Goal: Ask a question

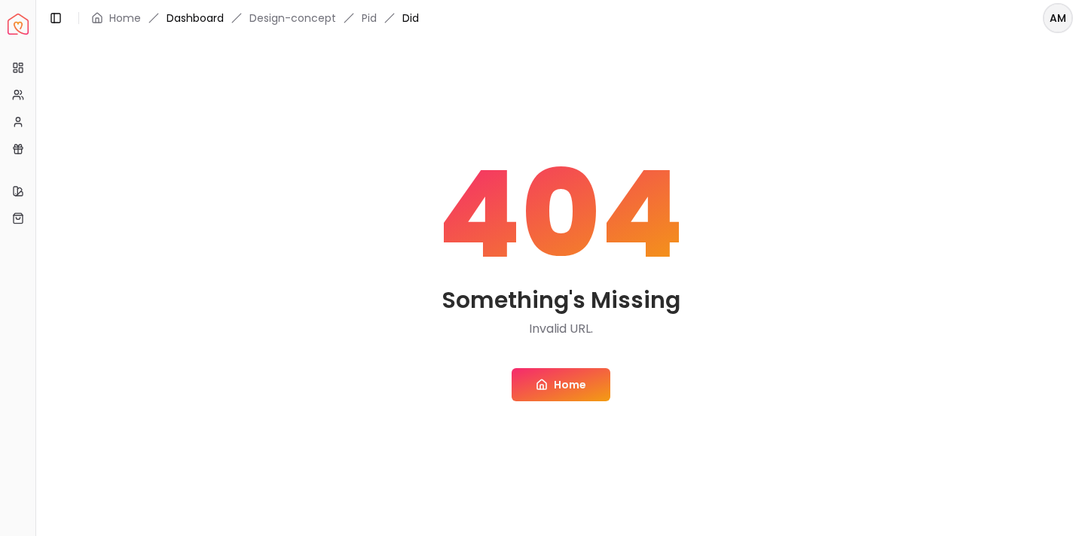
click at [209, 23] on link "Dashboard" at bounding box center [194, 18] width 57 height 15
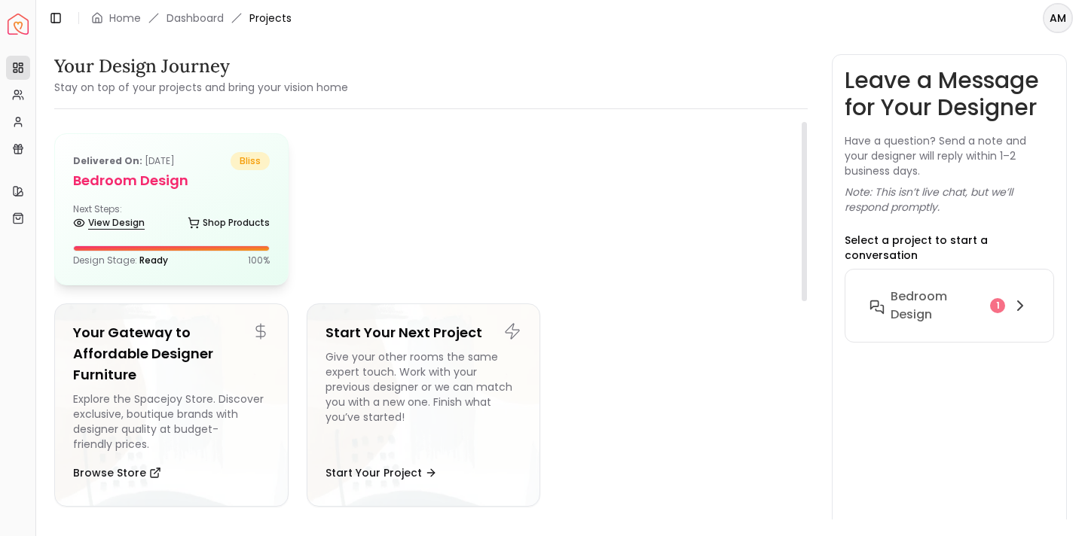
click at [139, 221] on link "View Design" at bounding box center [109, 222] width 72 height 21
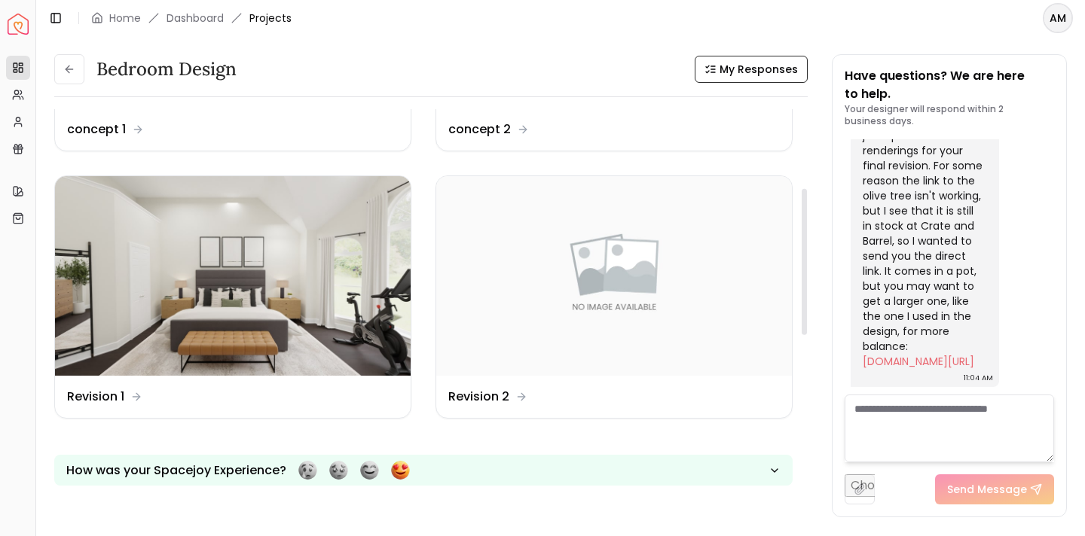
scroll to position [217, 0]
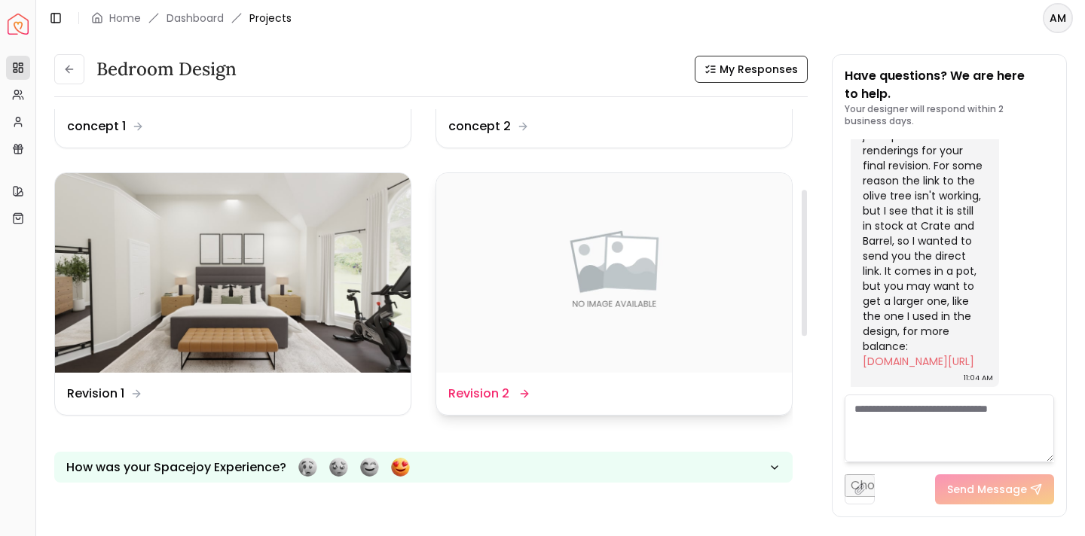
click at [525, 368] on img at bounding box center [614, 273] width 356 height 200
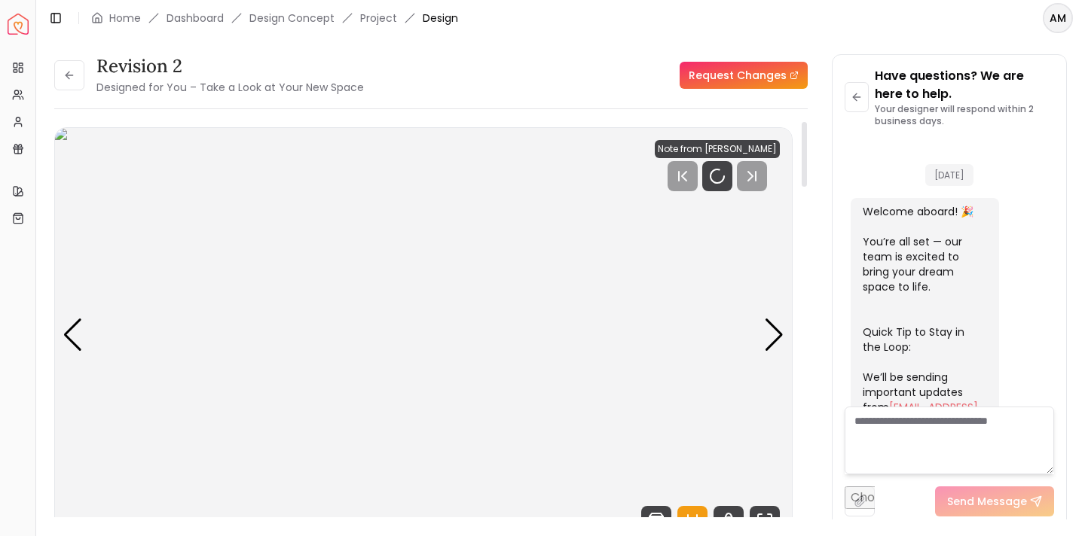
scroll to position [1450, 0]
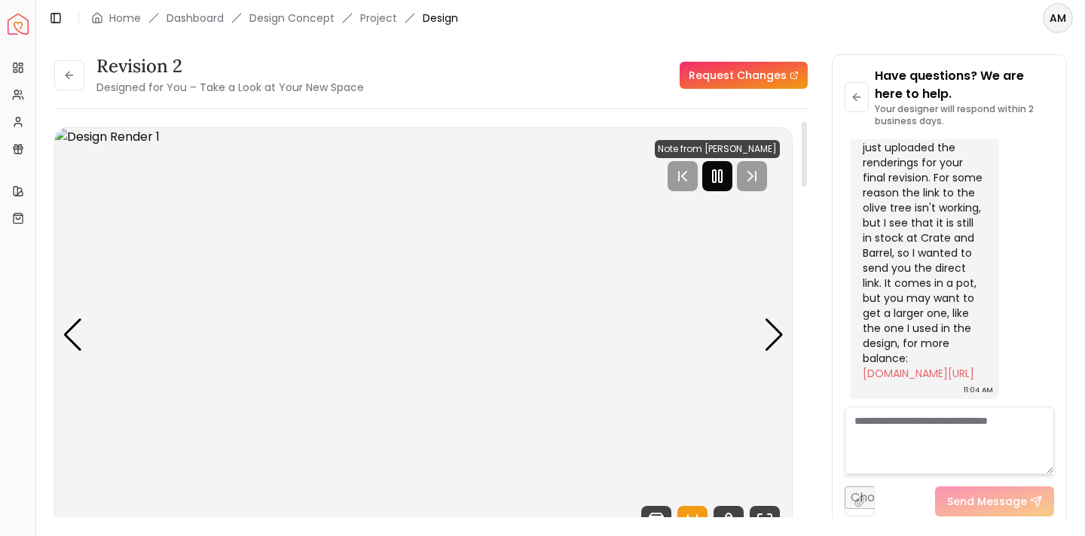
click at [725, 181] on icon "Pause" at bounding box center [717, 176] width 18 height 18
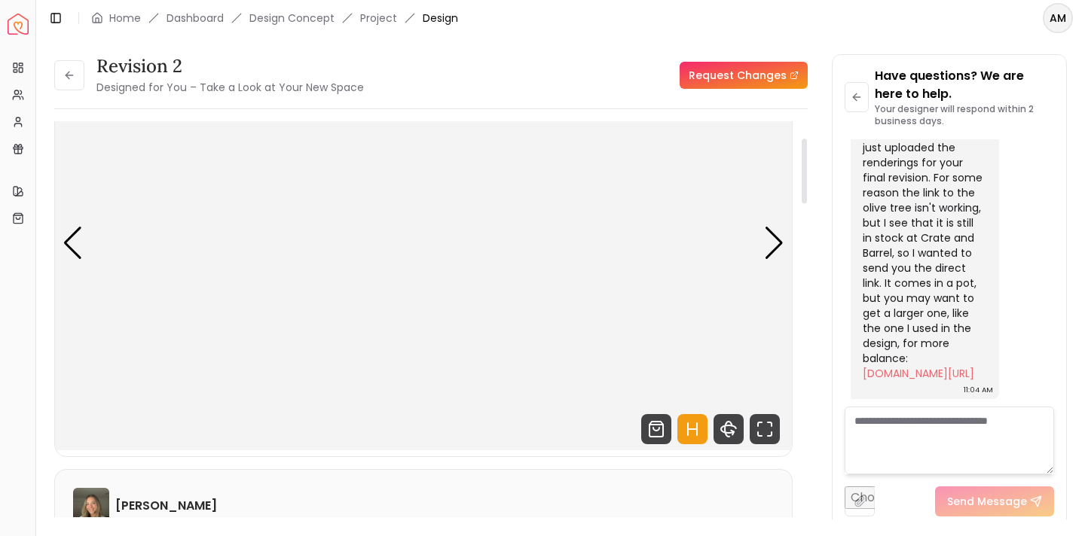
scroll to position [118, 0]
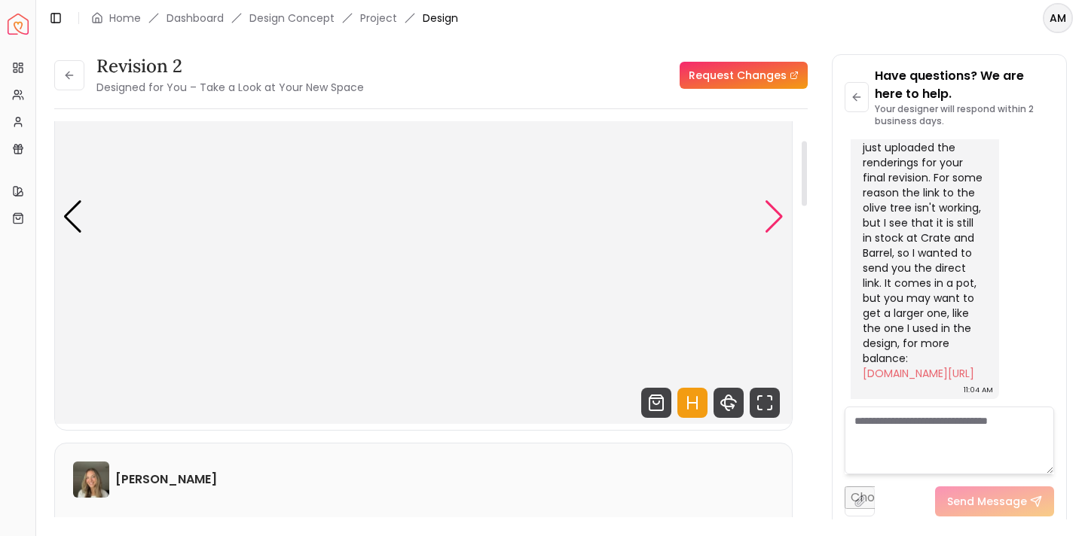
click at [771, 225] on div "Next slide" at bounding box center [774, 216] width 20 height 33
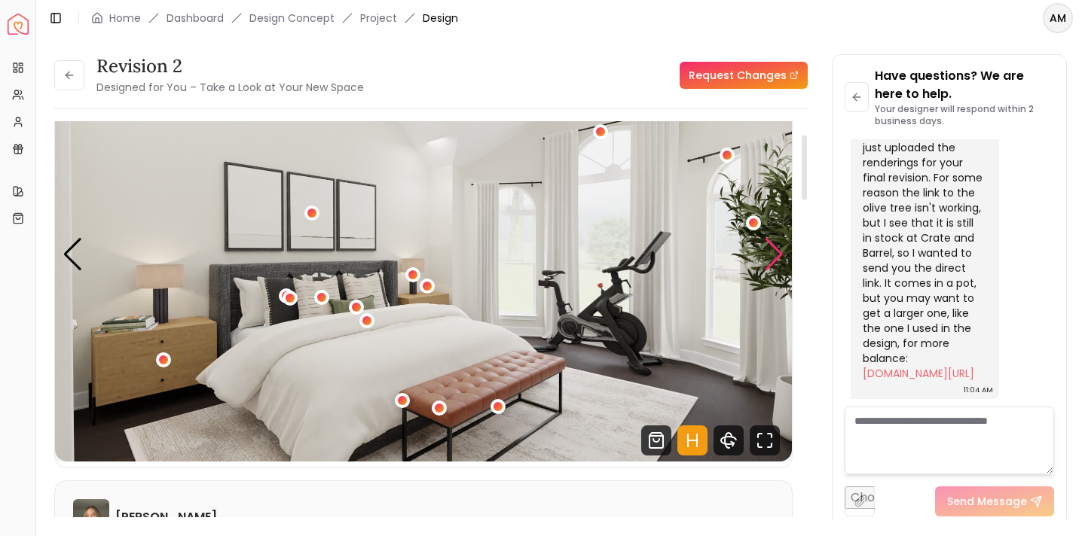
scroll to position [80, 0]
click at [496, 407] on div "2 / 5" at bounding box center [498, 407] width 11 height 11
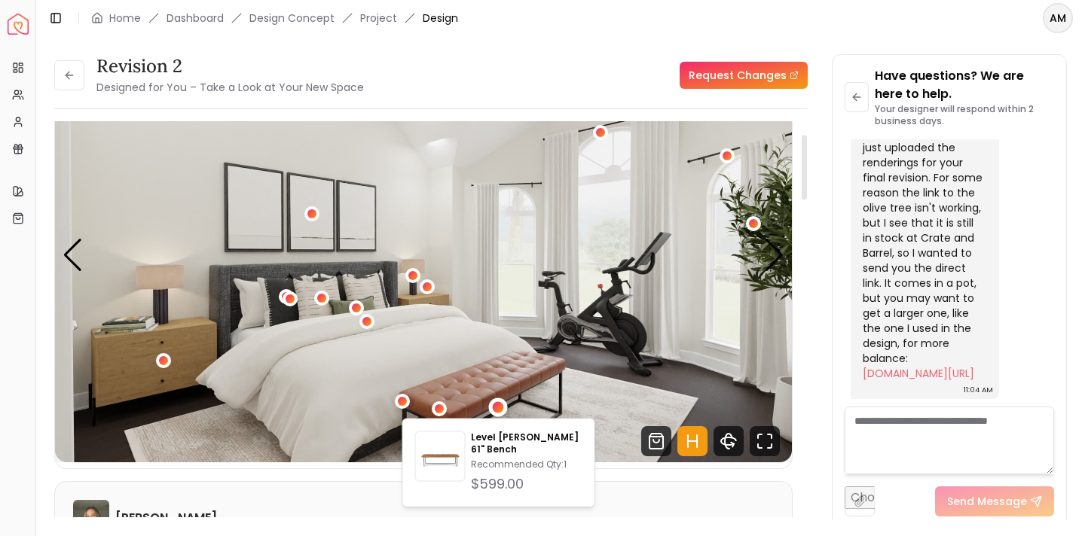
click at [676, 324] on img "2 / 5" at bounding box center [423, 255] width 737 height 414
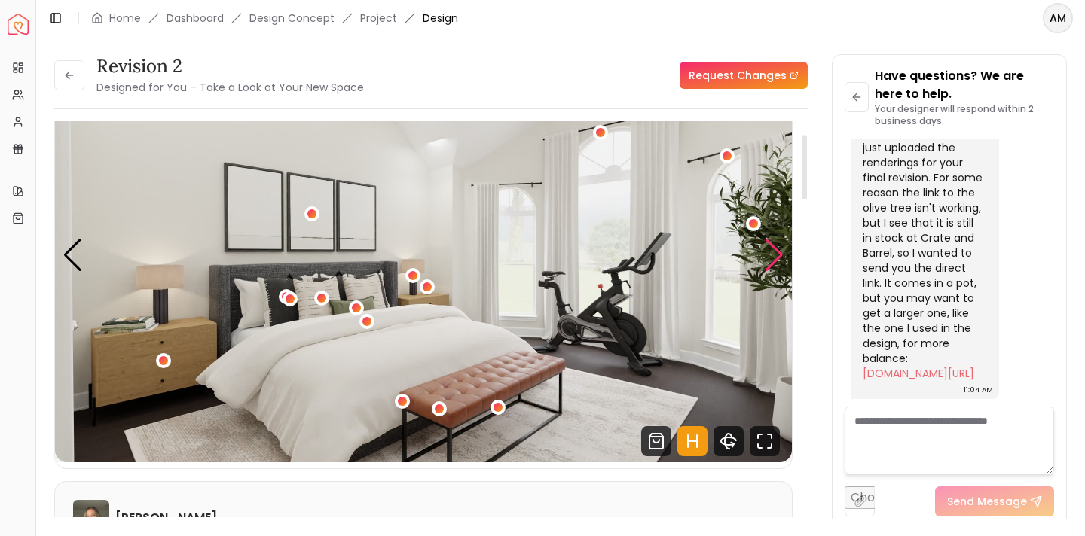
click at [771, 257] on div "Next slide" at bounding box center [774, 255] width 20 height 33
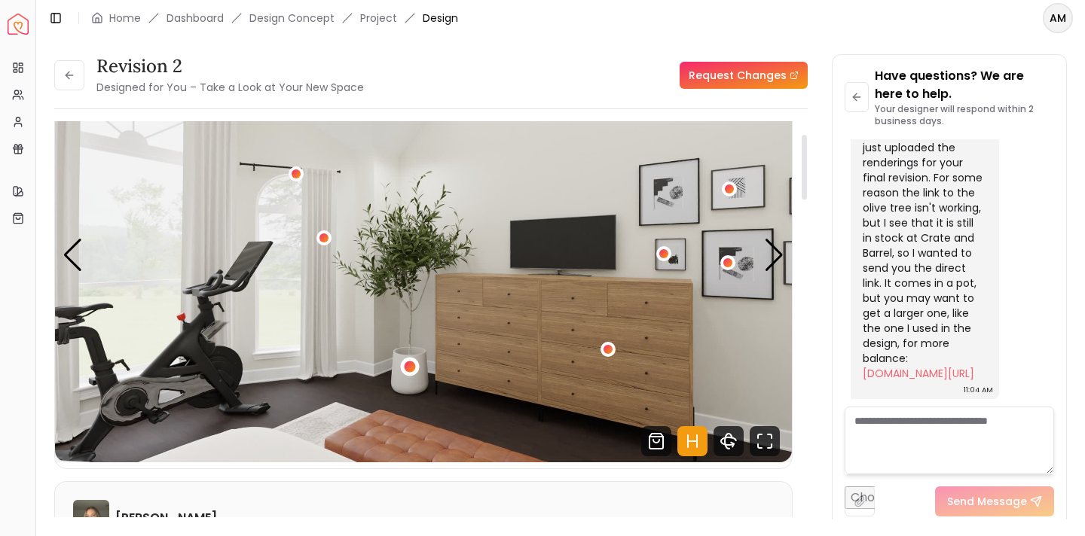
click at [412, 366] on div "3 / 5" at bounding box center [410, 366] width 11 height 11
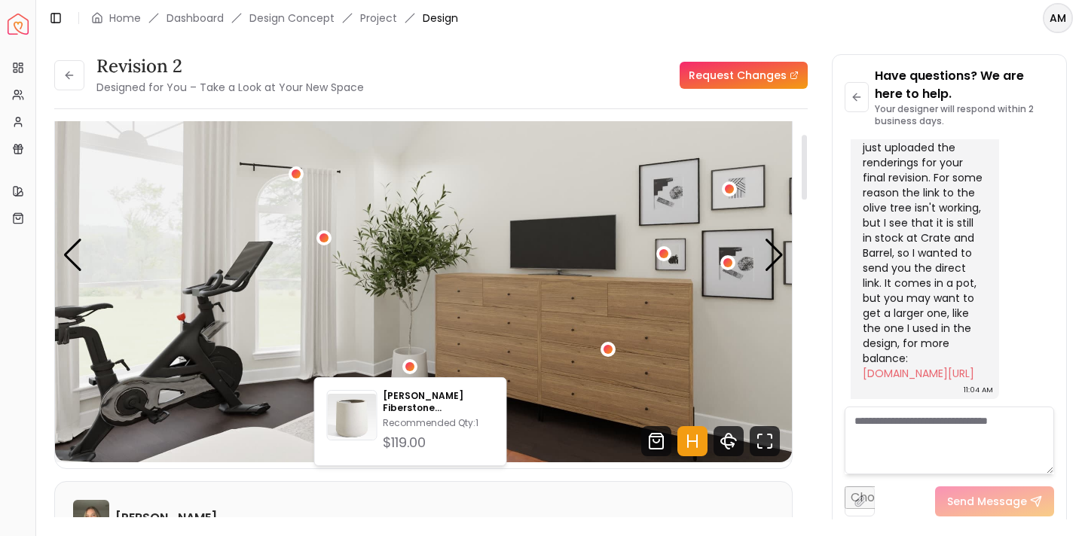
click at [349, 223] on img "3 / 5" at bounding box center [423, 255] width 737 height 414
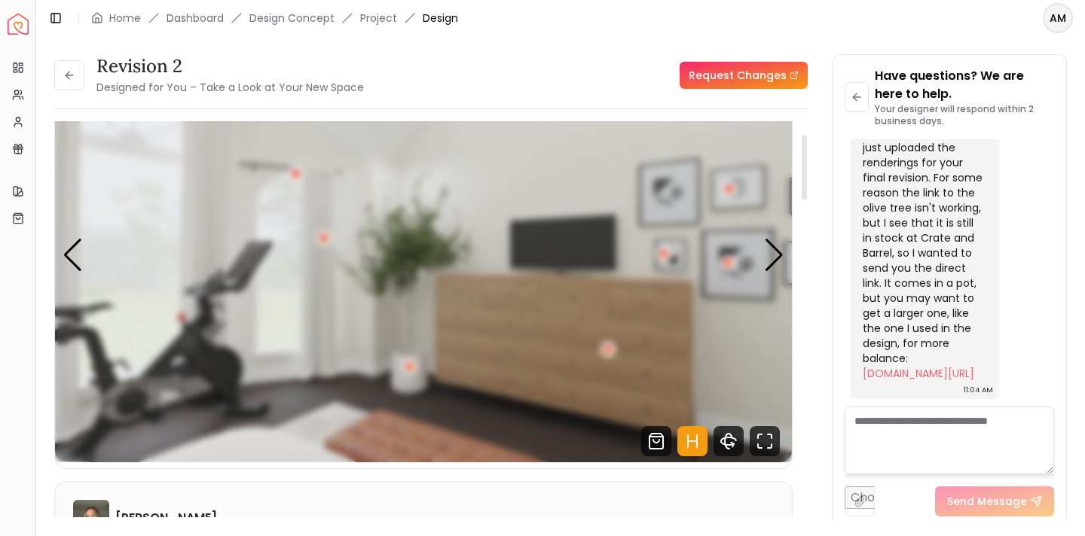
click at [386, 231] on img "3 / 5" at bounding box center [423, 255] width 737 height 414
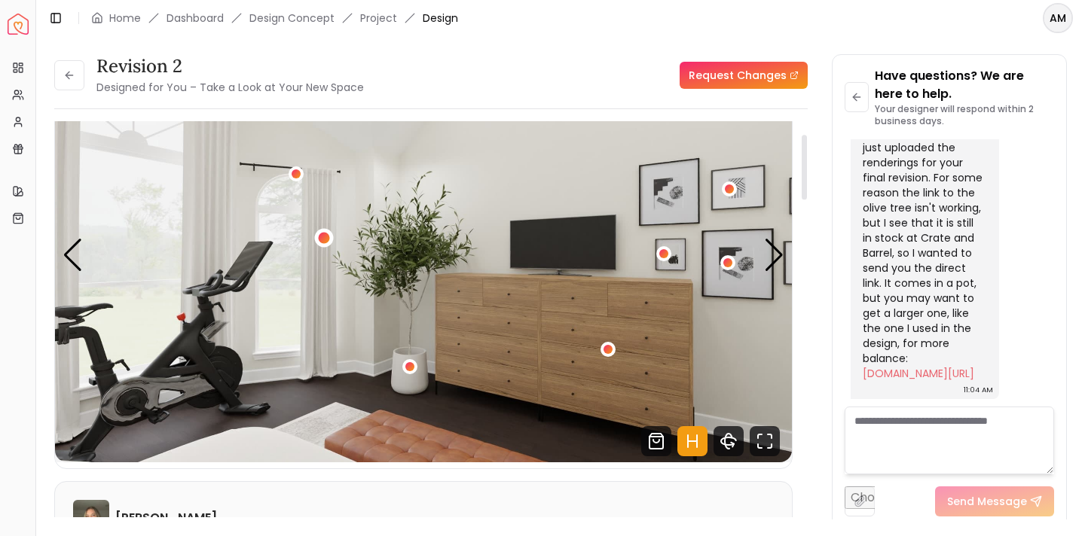
click at [328, 241] on div "3 / 5" at bounding box center [324, 238] width 11 height 11
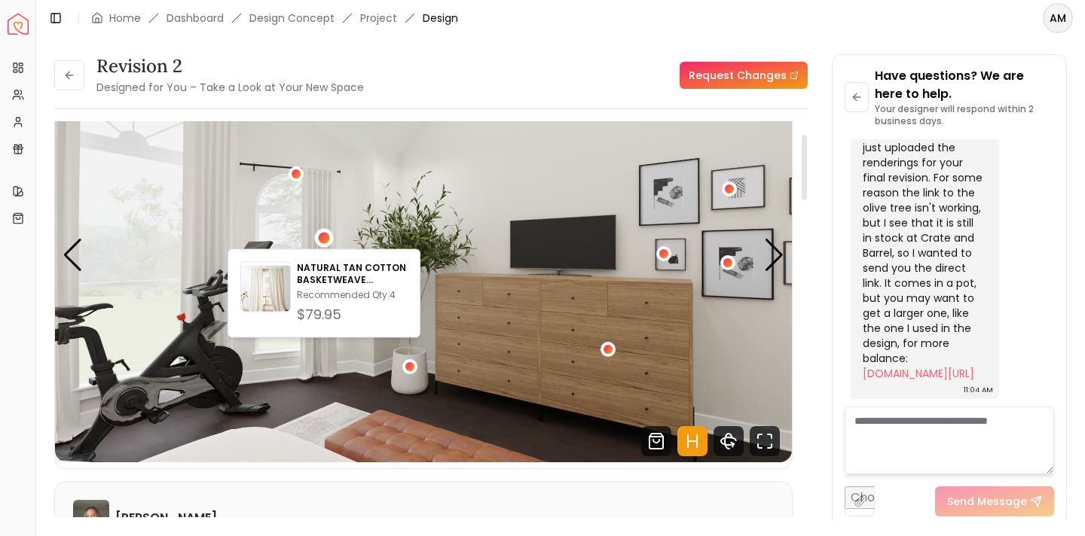
click at [396, 229] on img "3 / 5" at bounding box center [423, 255] width 737 height 414
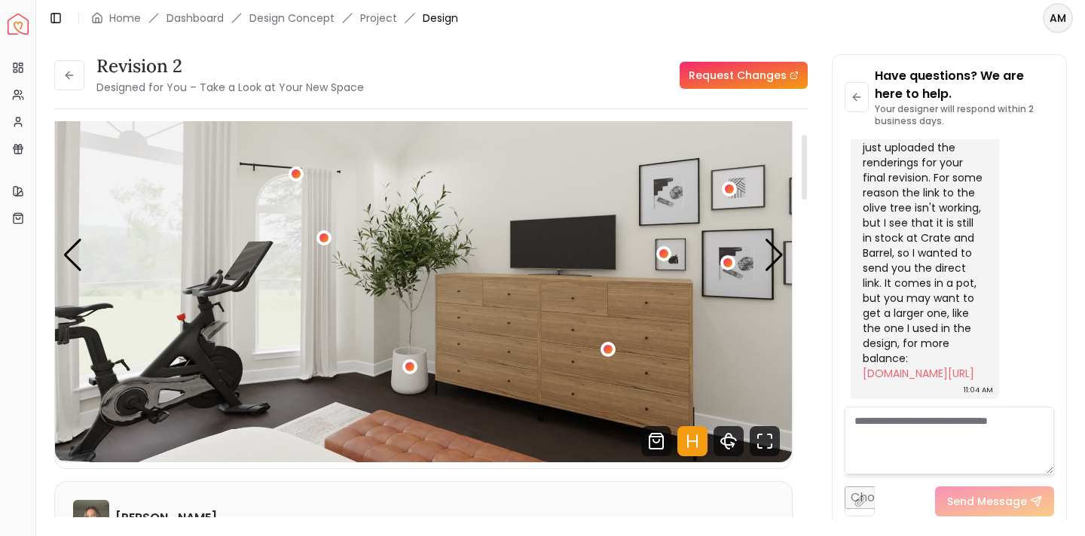
click at [422, 234] on img "3 / 5" at bounding box center [423, 255] width 737 height 414
click at [774, 250] on div "Next slide" at bounding box center [774, 255] width 20 height 33
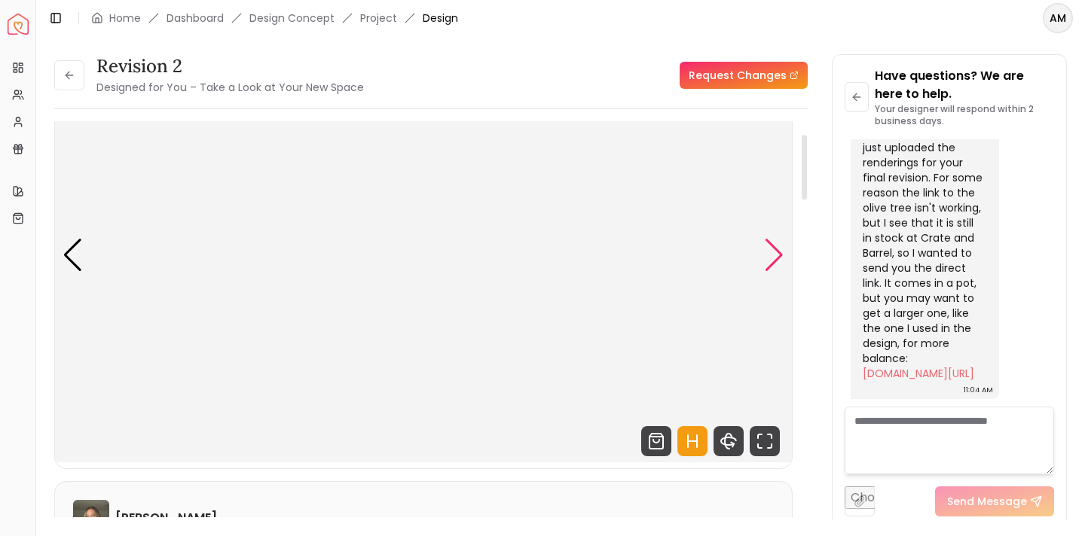
click at [774, 250] on div "Next slide" at bounding box center [774, 255] width 20 height 33
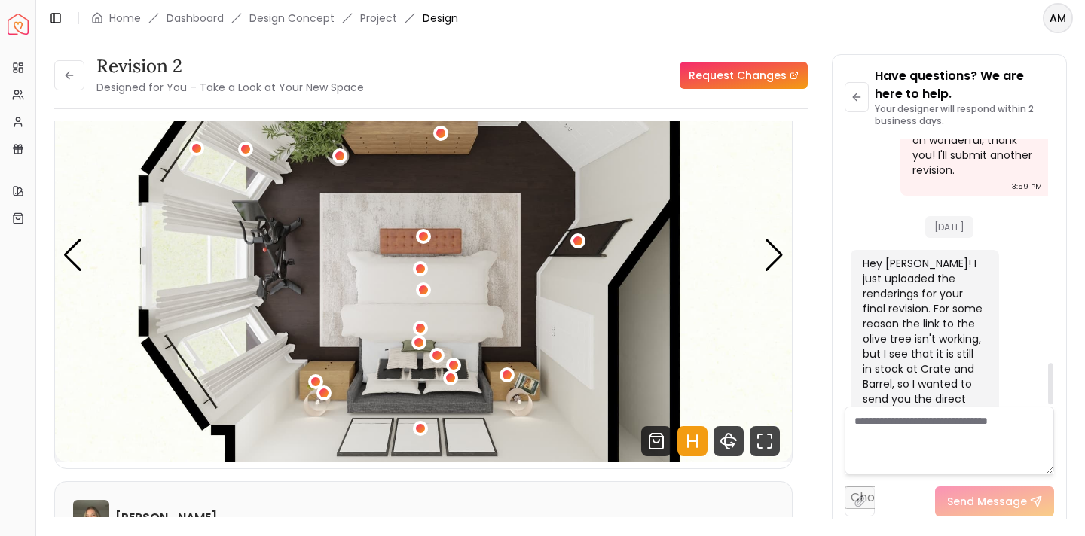
scroll to position [1450, 0]
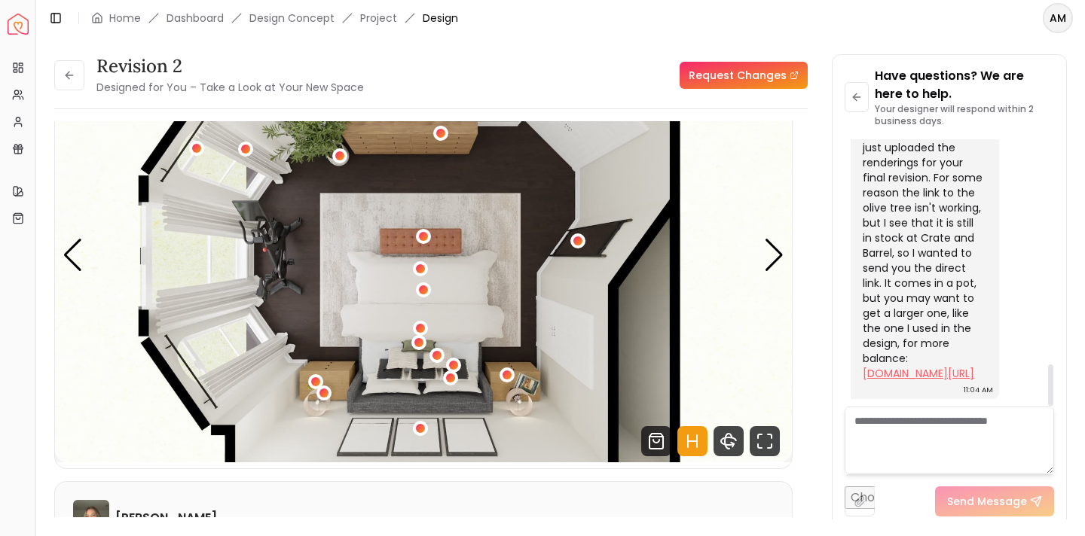
click at [899, 366] on link "[DOMAIN_NAME][URL]" at bounding box center [918, 373] width 111 height 15
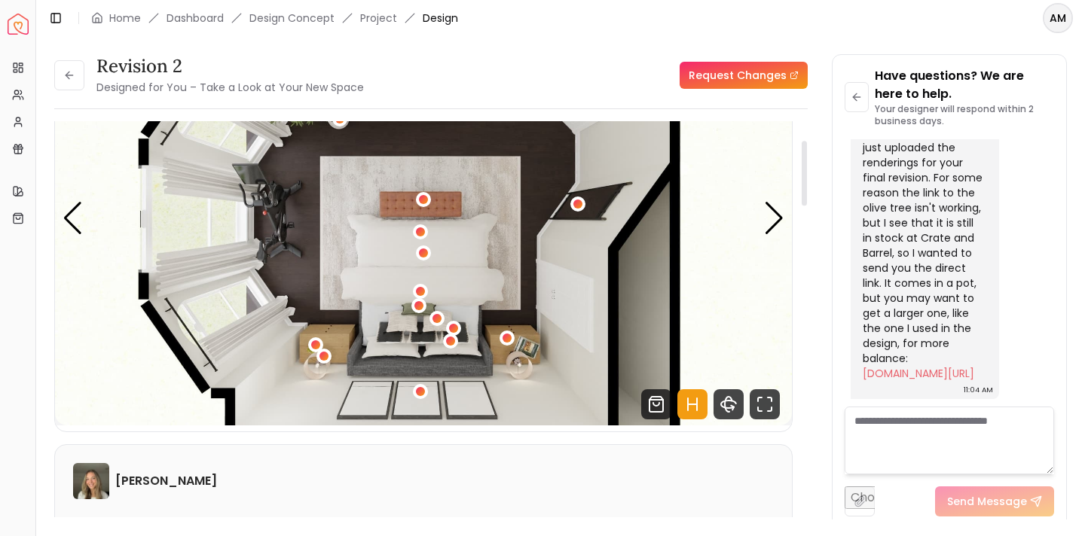
click at [760, 225] on img "5 / 5" at bounding box center [423, 218] width 737 height 414
click at [771, 225] on div "Next slide" at bounding box center [774, 218] width 20 height 33
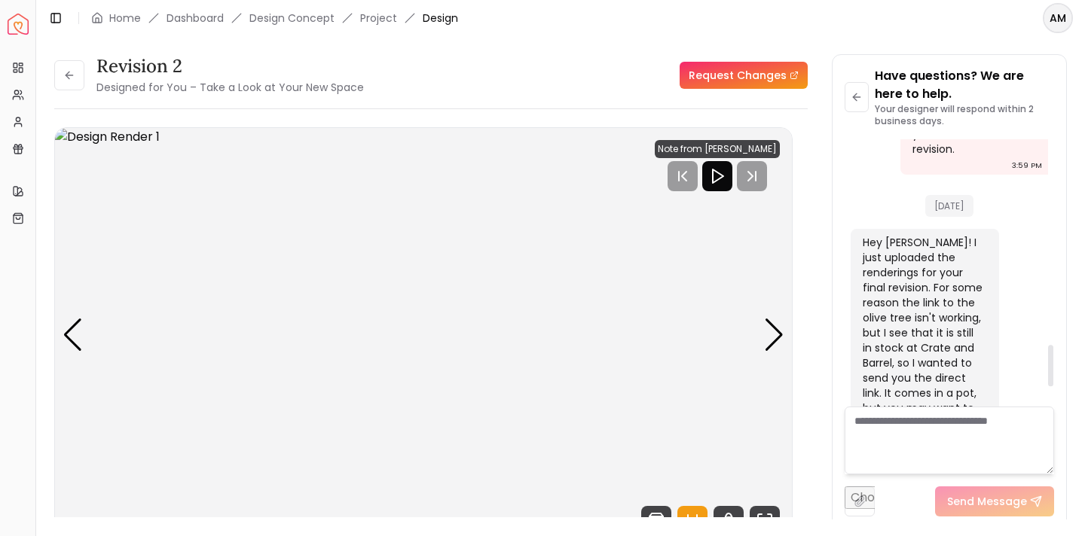
scroll to position [1333, 0]
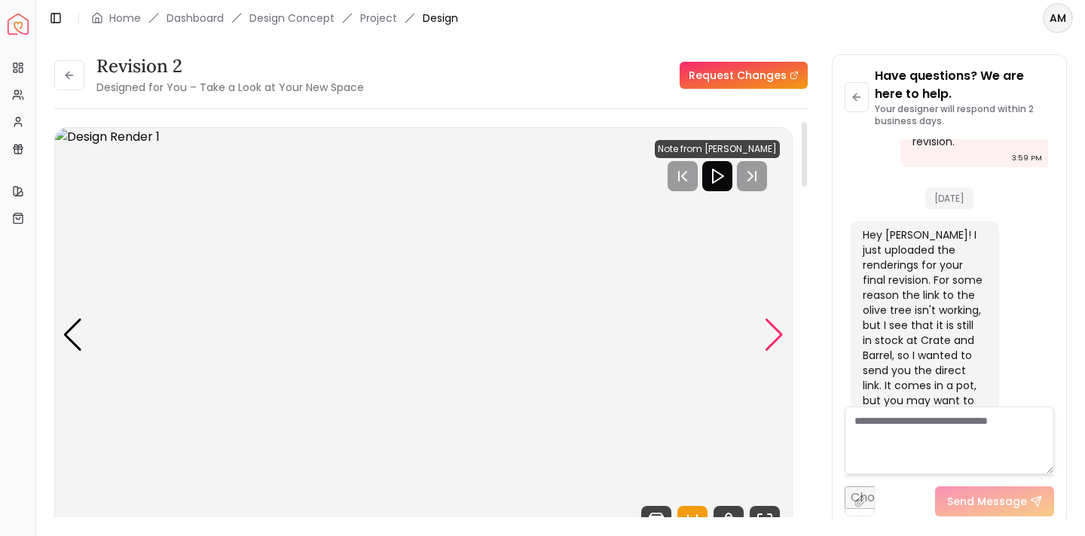
click at [774, 339] on div "Next slide" at bounding box center [774, 335] width 20 height 33
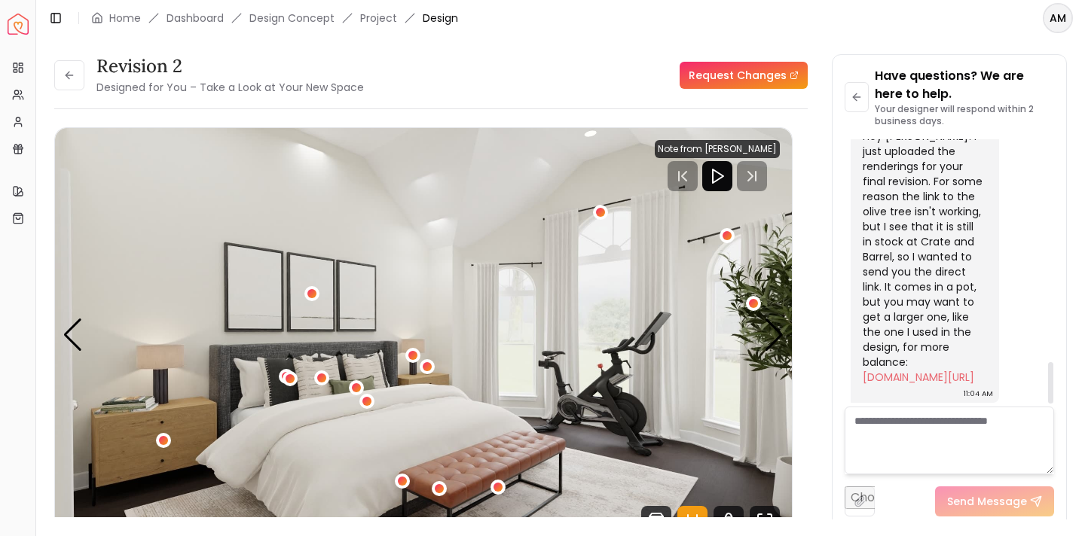
scroll to position [1450, 0]
click at [902, 415] on textarea at bounding box center [948, 441] width 209 height 68
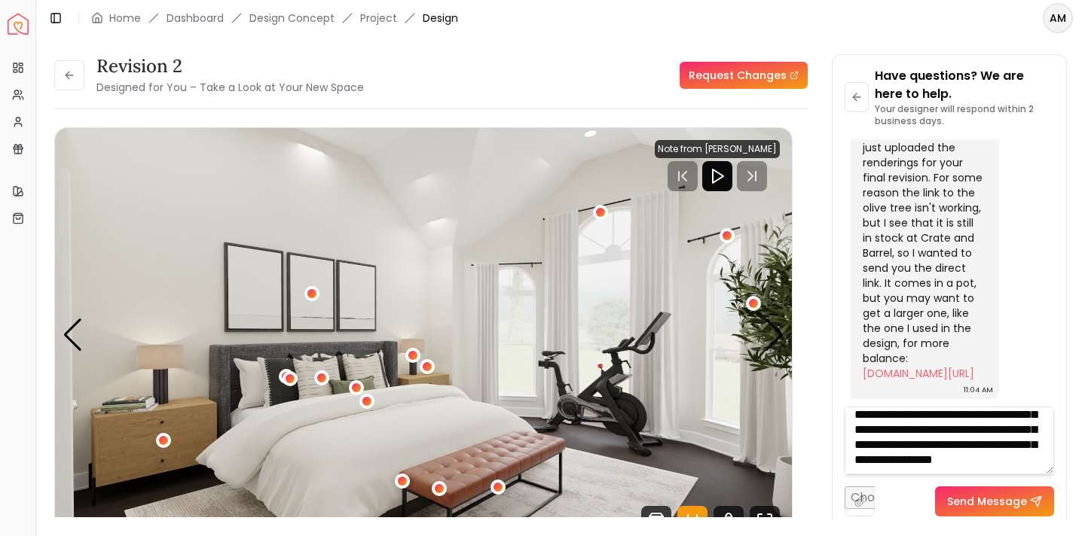
scroll to position [46, 0]
type textarea "**********"
click at [994, 499] on button "Send Message" at bounding box center [994, 502] width 119 height 30
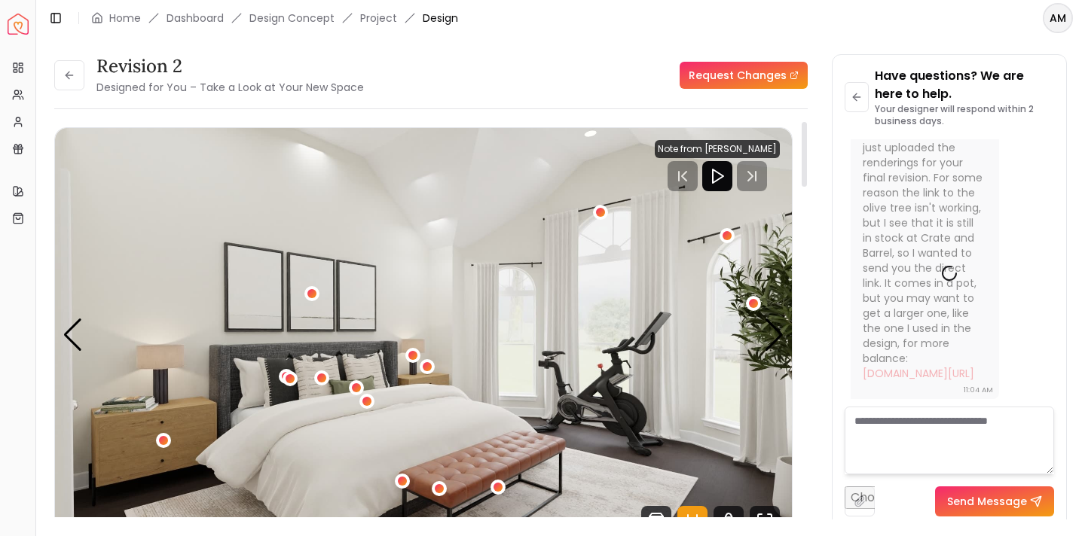
scroll to position [0, 0]
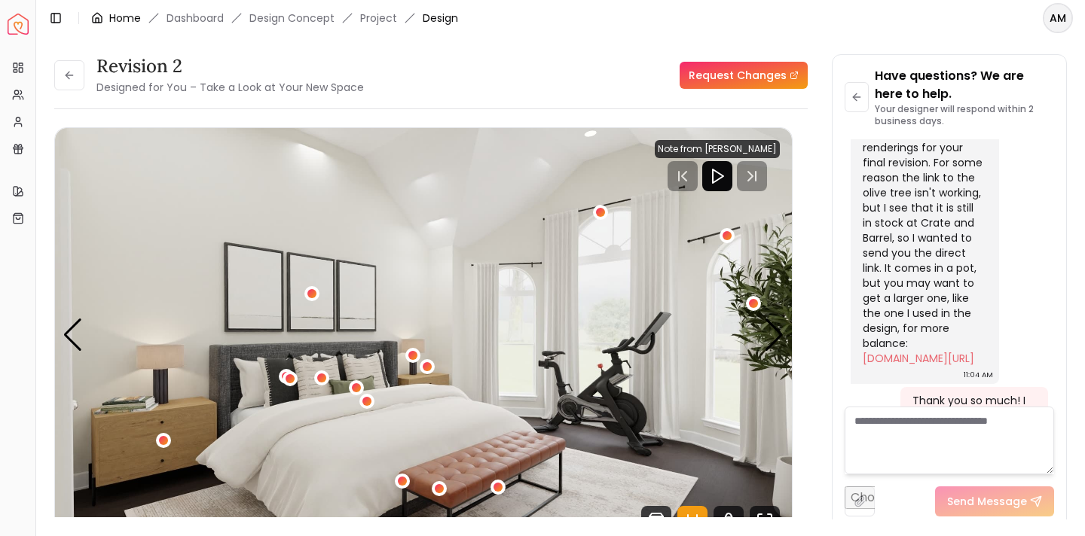
click at [121, 21] on link "Home" at bounding box center [125, 18] width 32 height 15
